Goal: Task Accomplishment & Management: Use online tool/utility

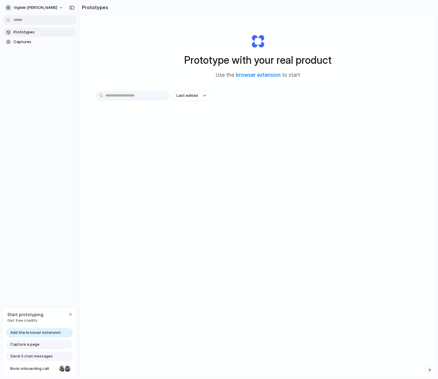
click at [145, 51] on div "Prototype with your real product Use the browser extension to start" at bounding box center [258, 54] width 236 height 64
click at [243, 76] on link "browser extension" at bounding box center [258, 75] width 45 height 6
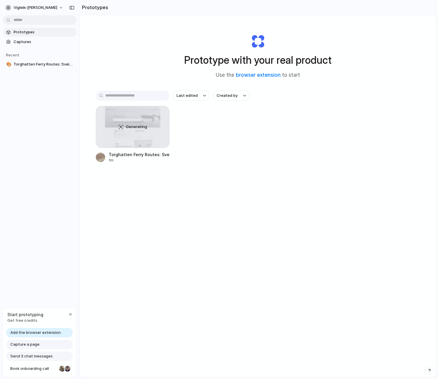
click at [136, 251] on div "Prototype with your real product Use the browser extension to start Last edited…" at bounding box center [258, 211] width 356 height 393
click at [136, 118] on div "Generating" at bounding box center [132, 126] width 73 height 41
